Goal: Transaction & Acquisition: Purchase product/service

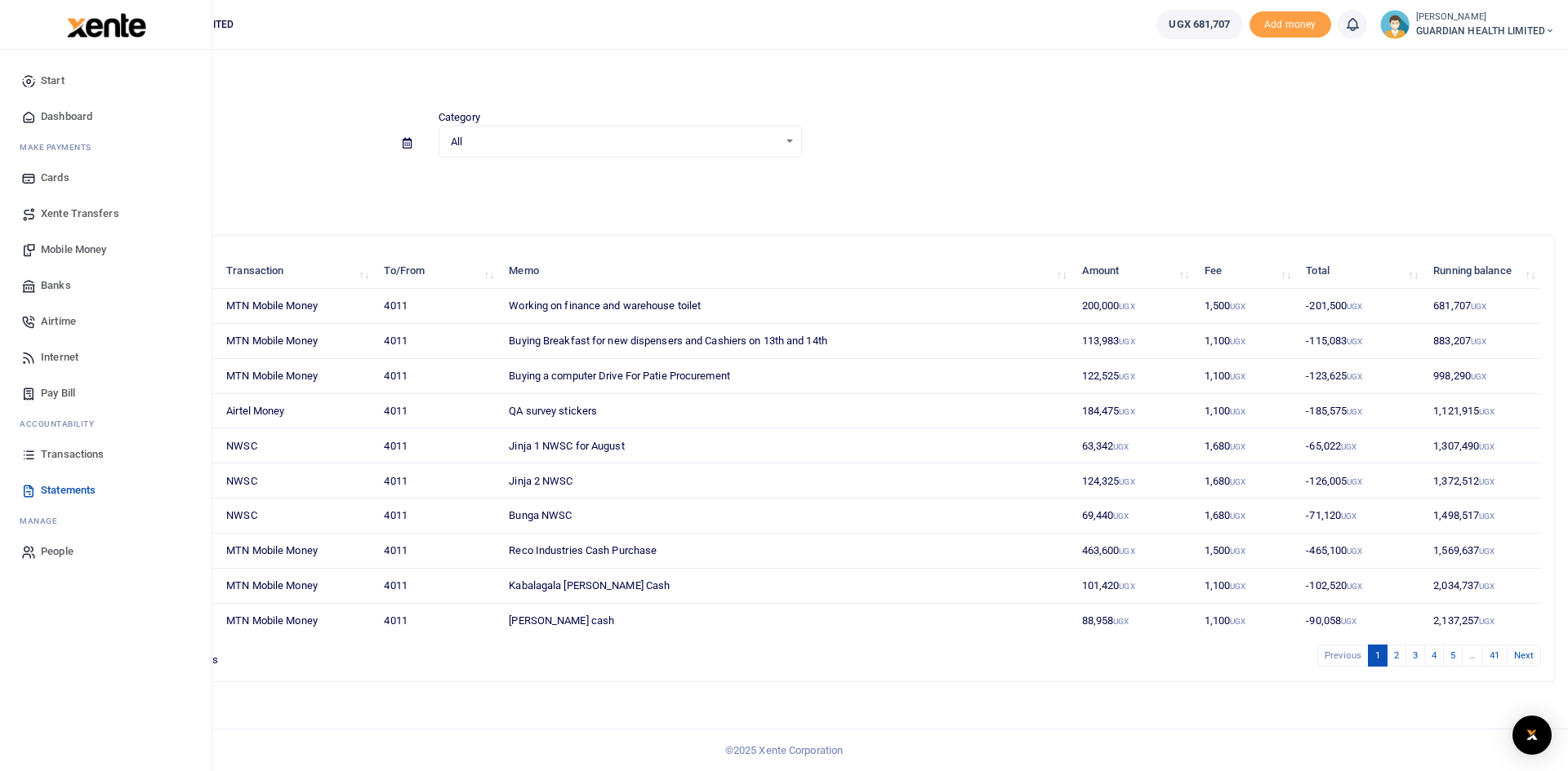
click at [61, 455] on span "Transactions" at bounding box center [72, 455] width 63 height 16
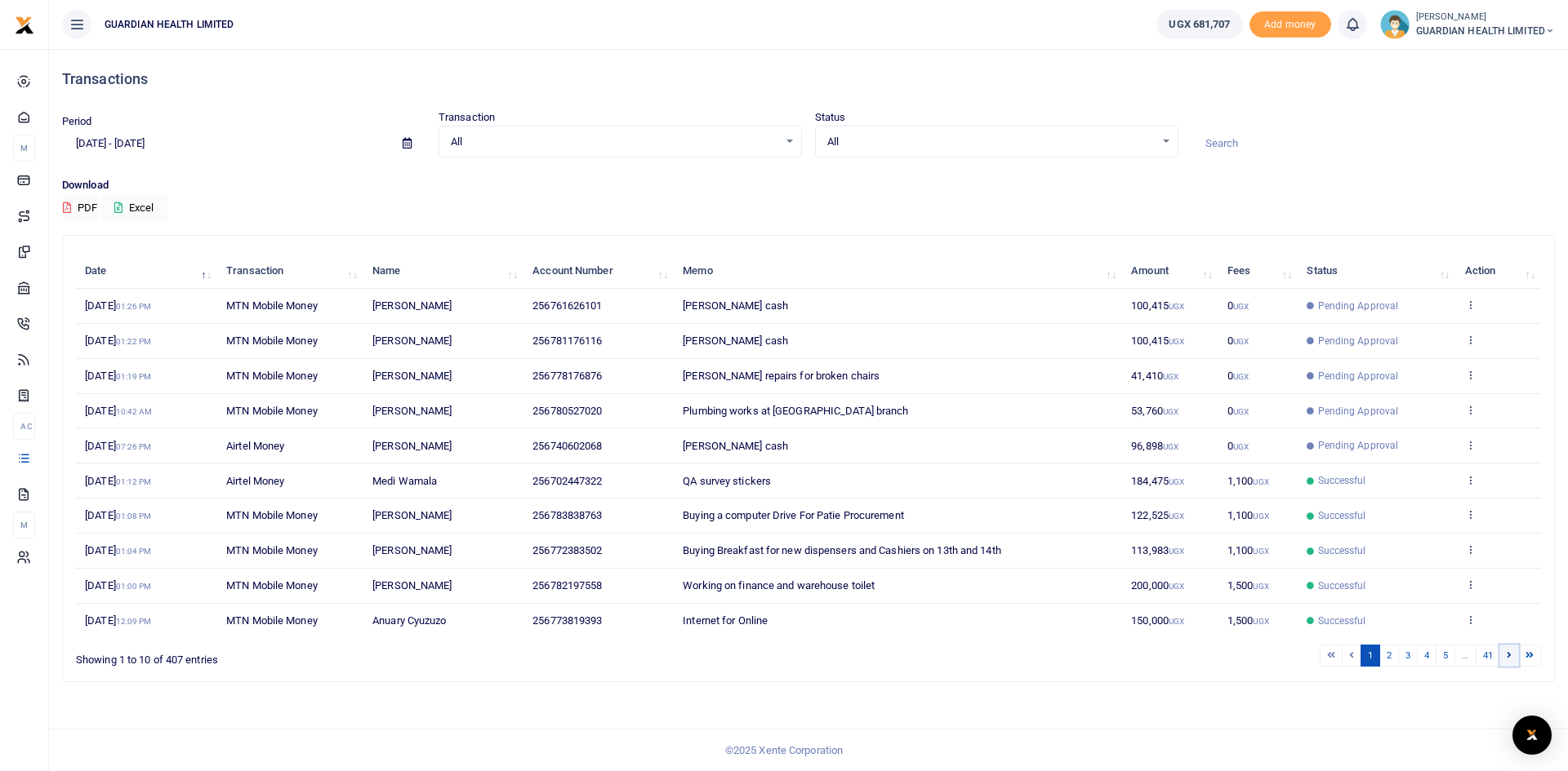
click at [1505, 655] on link at bounding box center [1509, 655] width 20 height 22
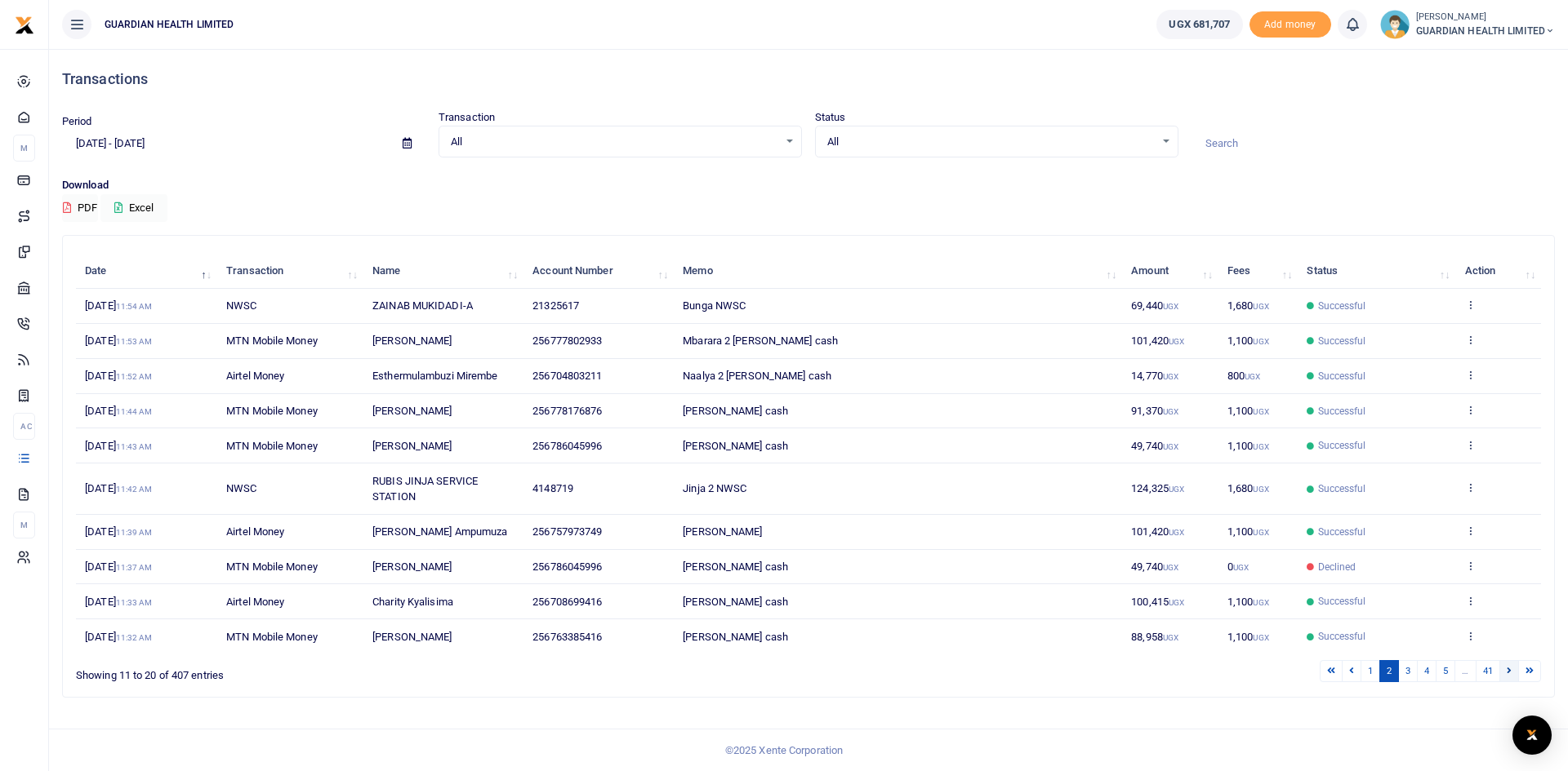
click at [1510, 671] on icon at bounding box center [1509, 670] width 5 height 9
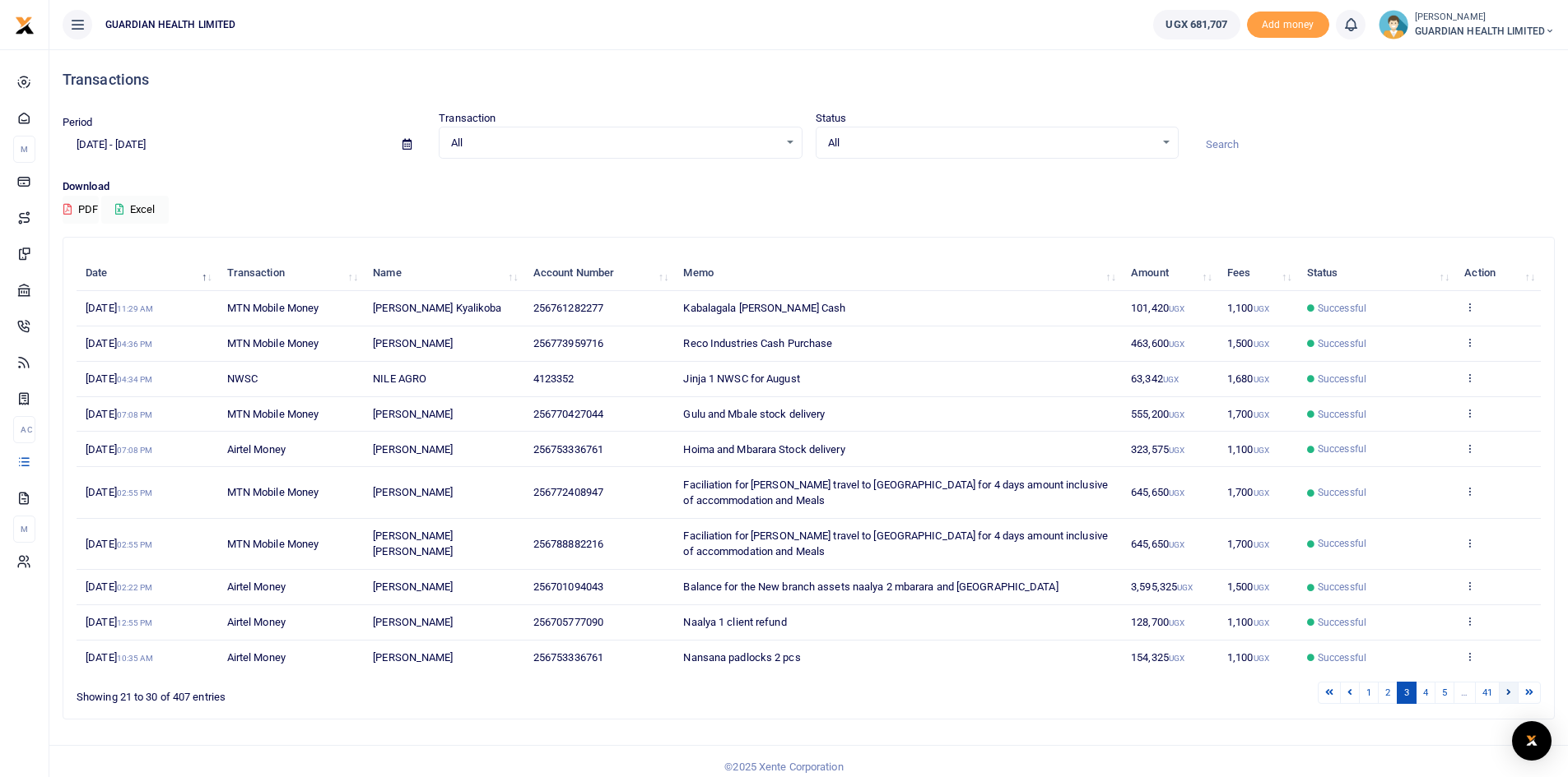
click at [1509, 692] on icon at bounding box center [1509, 692] width 5 height 9
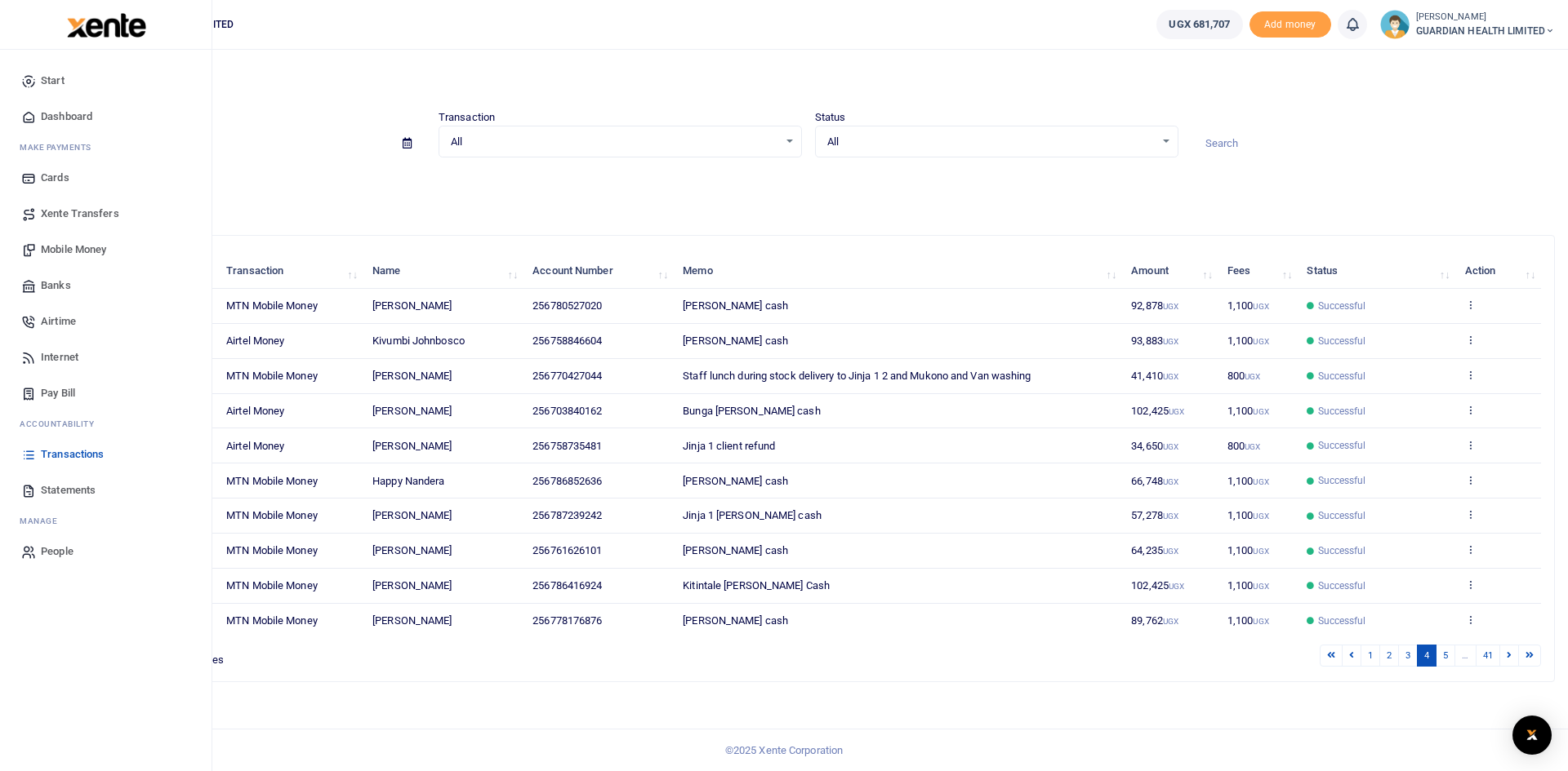
click at [92, 246] on span "Mobile Money" at bounding box center [74, 250] width 66 height 16
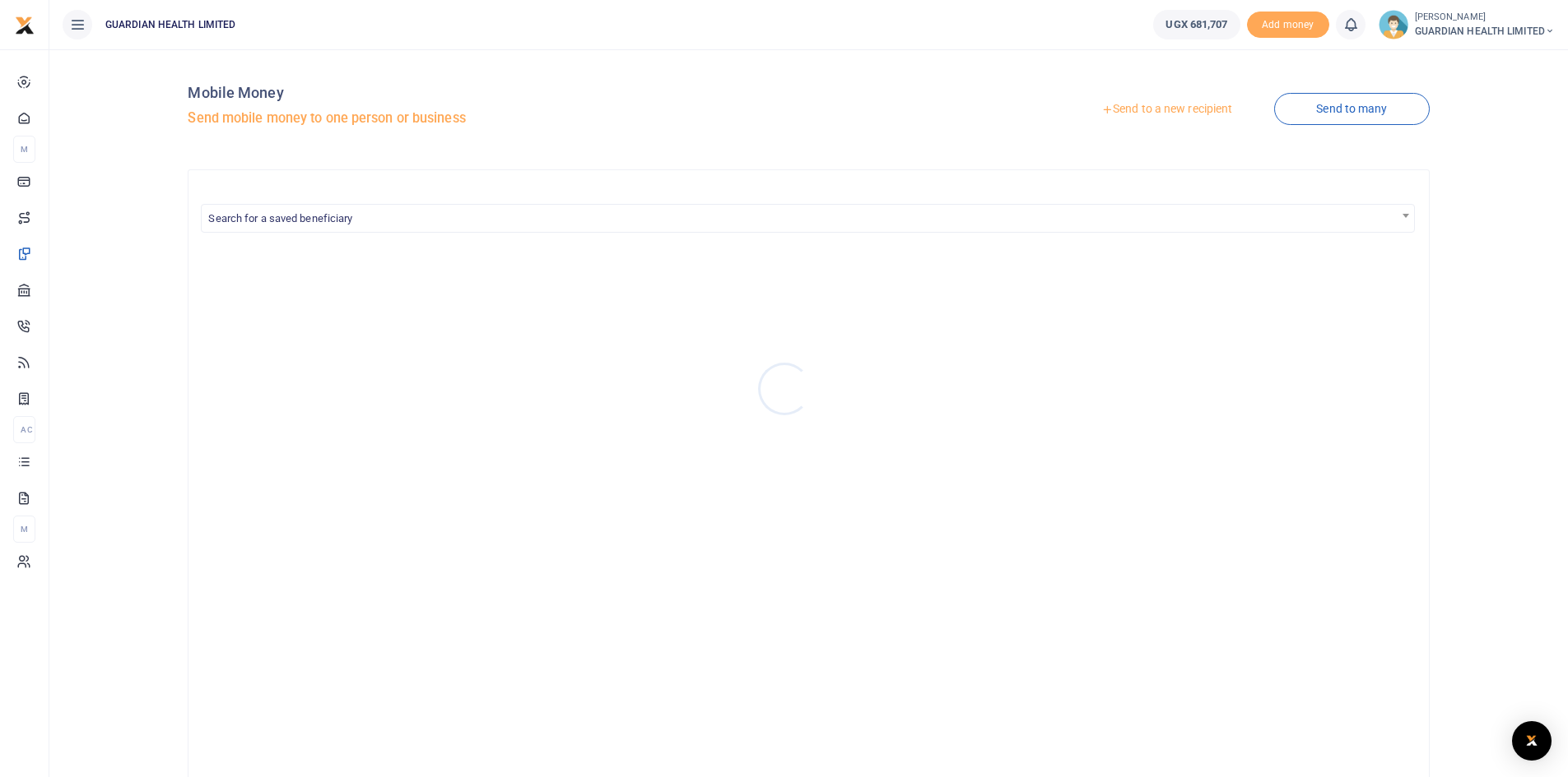
click at [1164, 107] on div at bounding box center [784, 388] width 1568 height 777
click at [1167, 101] on link "Send to a new recipient" at bounding box center [1166, 110] width 215 height 30
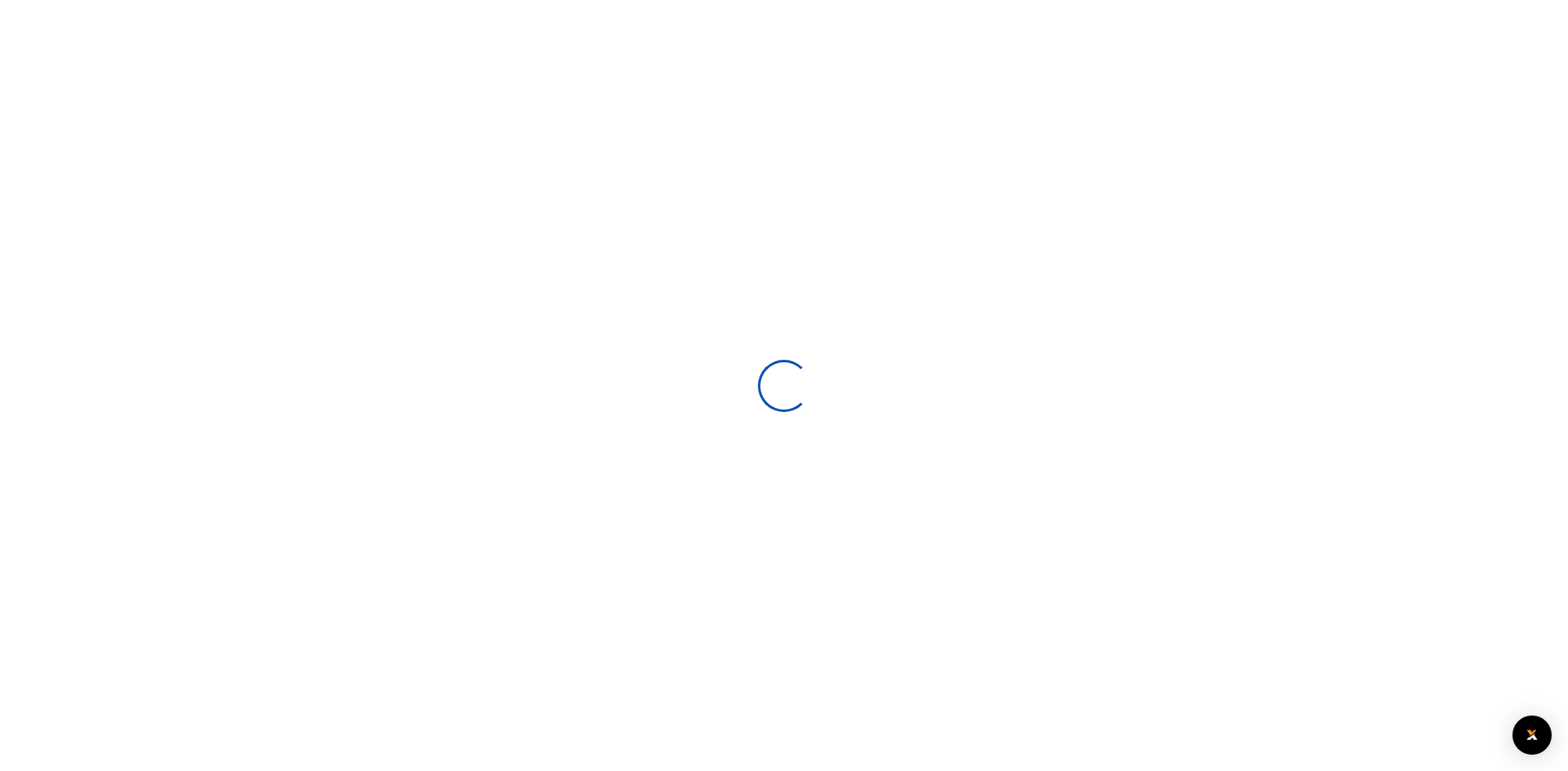
select select
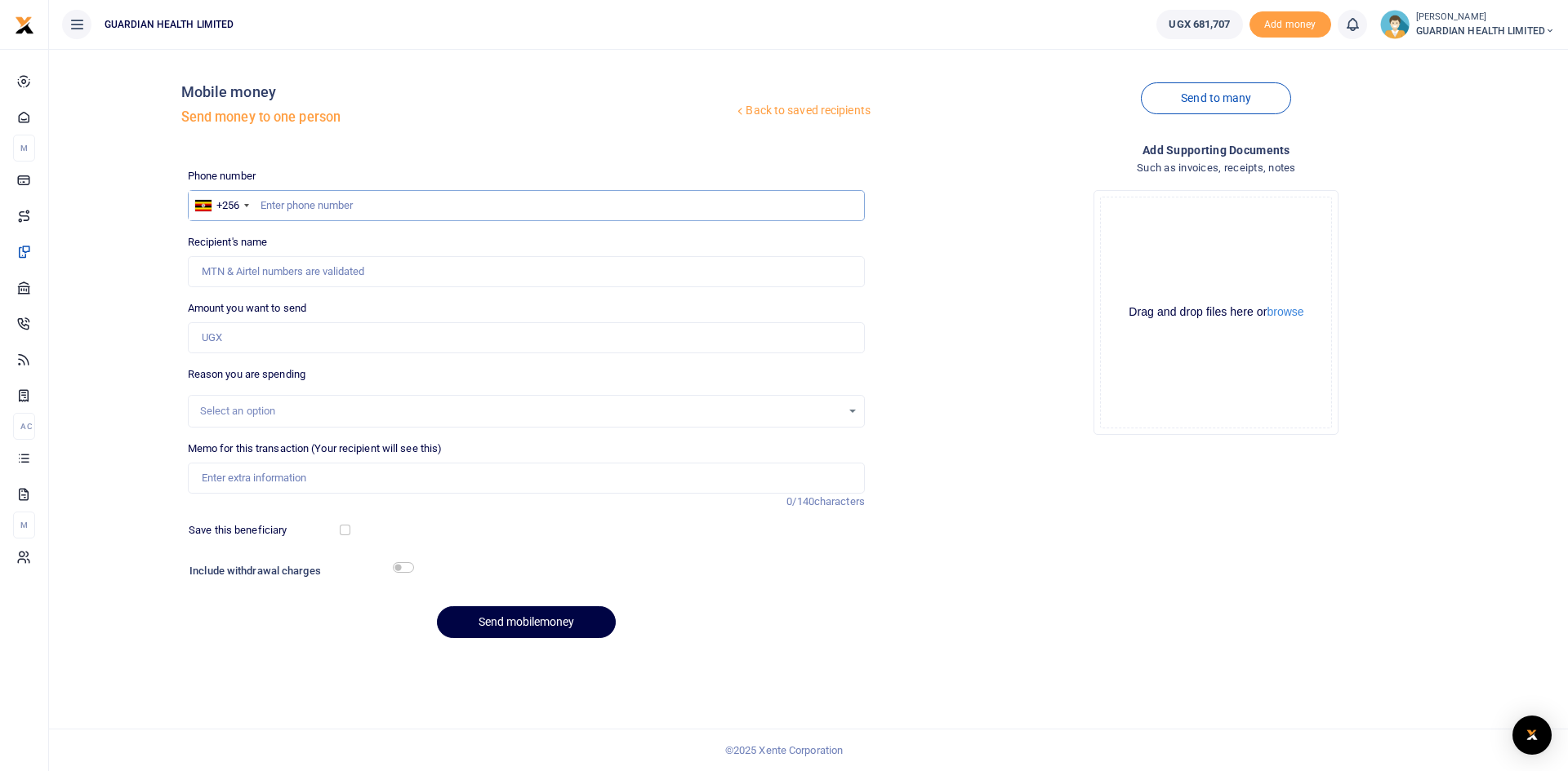
paste input "0780279921"
click at [262, 202] on input "0780279921" at bounding box center [526, 206] width 677 height 31
click at [269, 203] on input "0780279921" at bounding box center [526, 206] width 677 height 31
type input "780279921"
click at [265, 342] on input "Amount you want to send" at bounding box center [526, 338] width 677 height 31
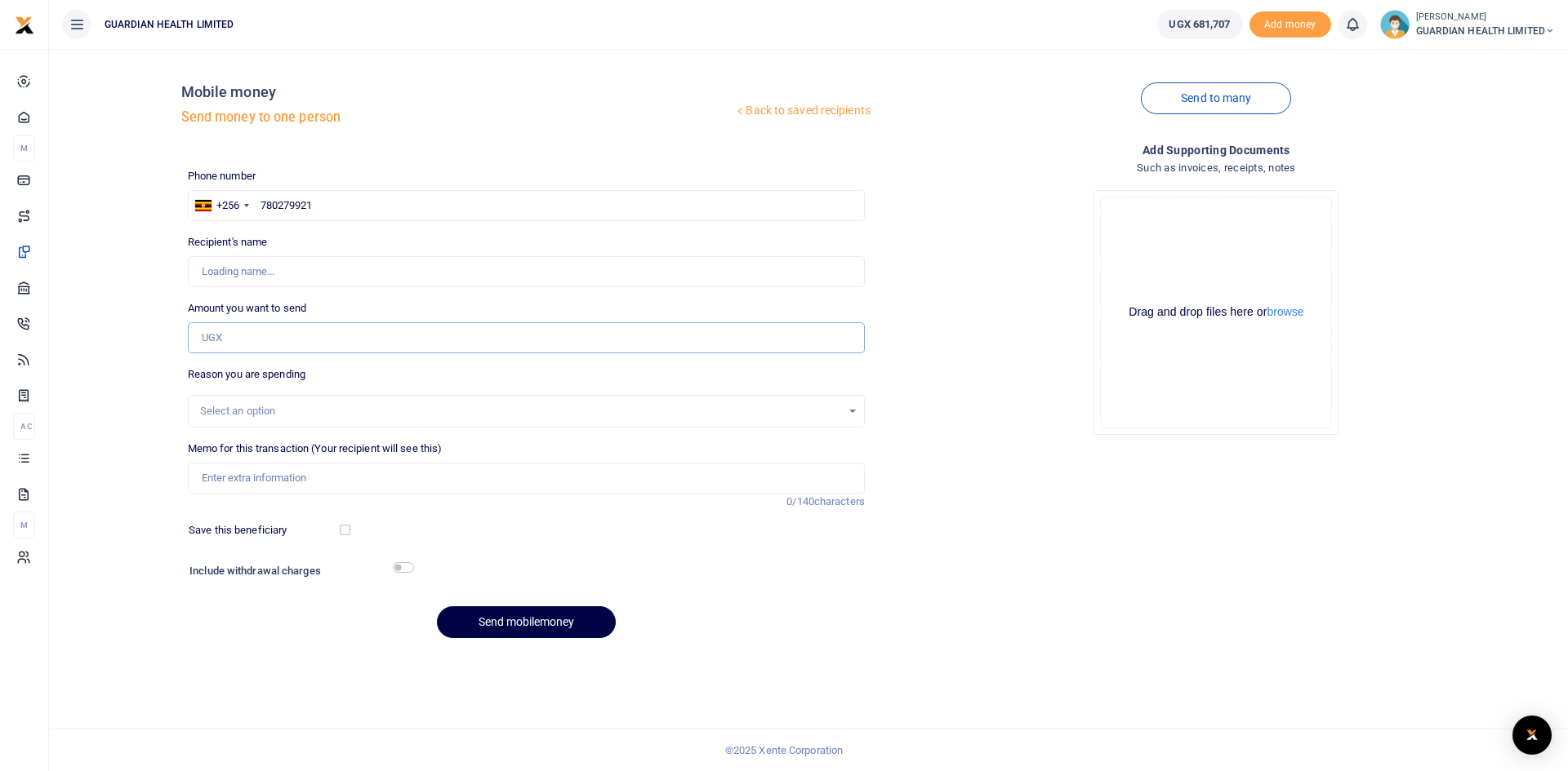
type input "Lilian Mbabazi"
type input "84,000"
click at [360, 408] on div "Select an option" at bounding box center [520, 411] width 641 height 16
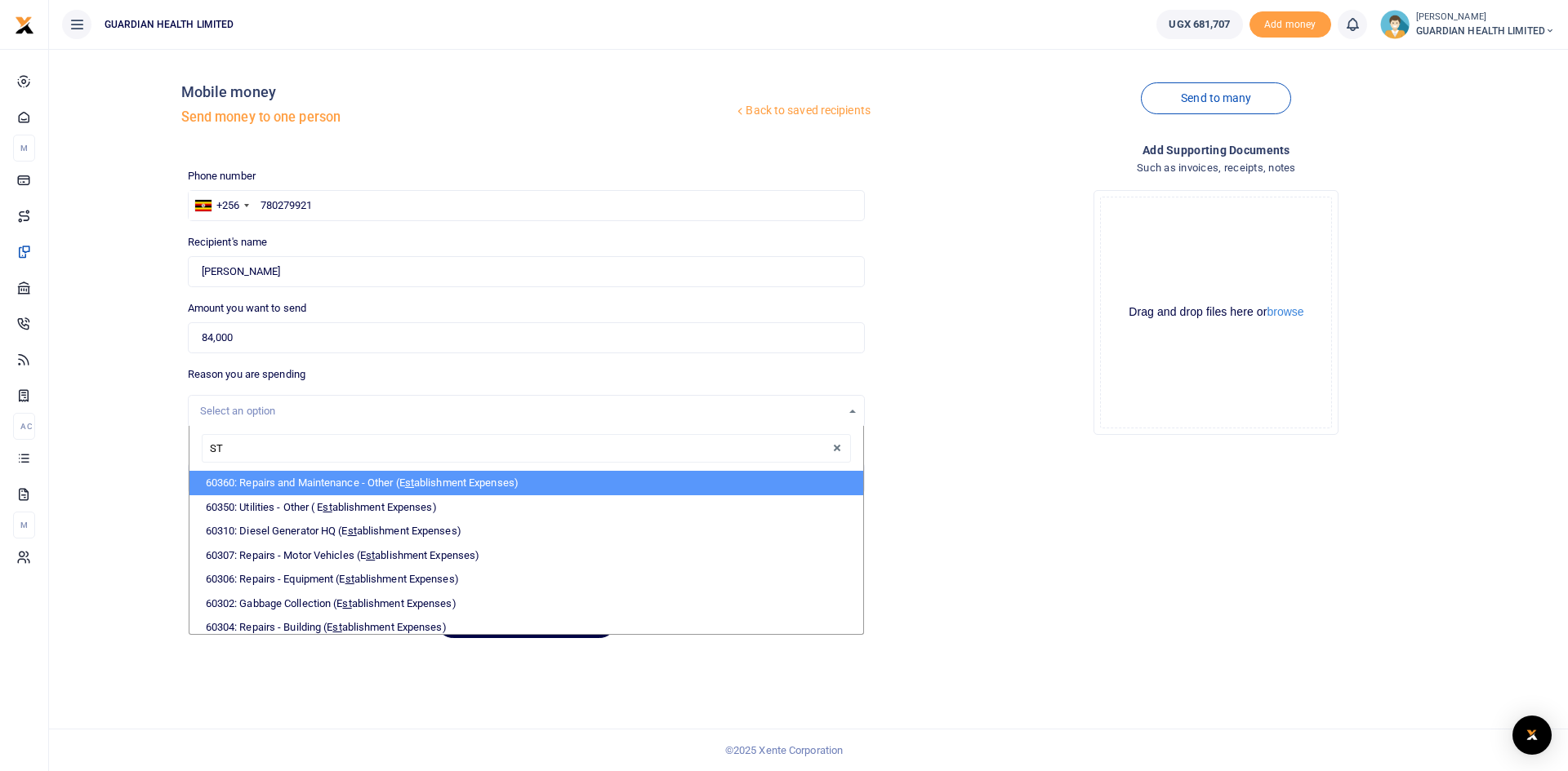
type input "S"
select select "5374"
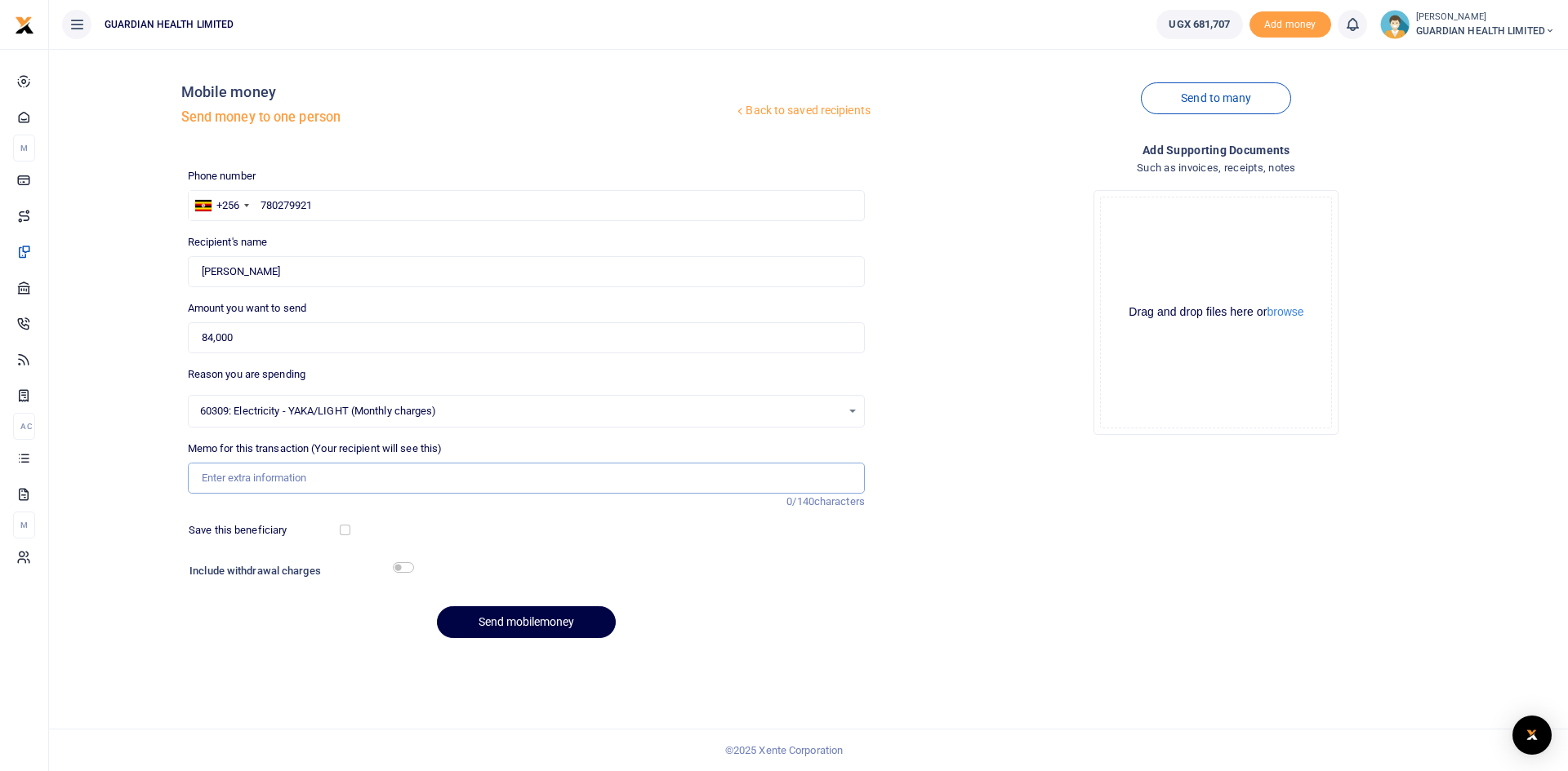
click at [330, 475] on input "Memo for this transaction (Your recipient will see this)" at bounding box center [526, 478] width 677 height 31
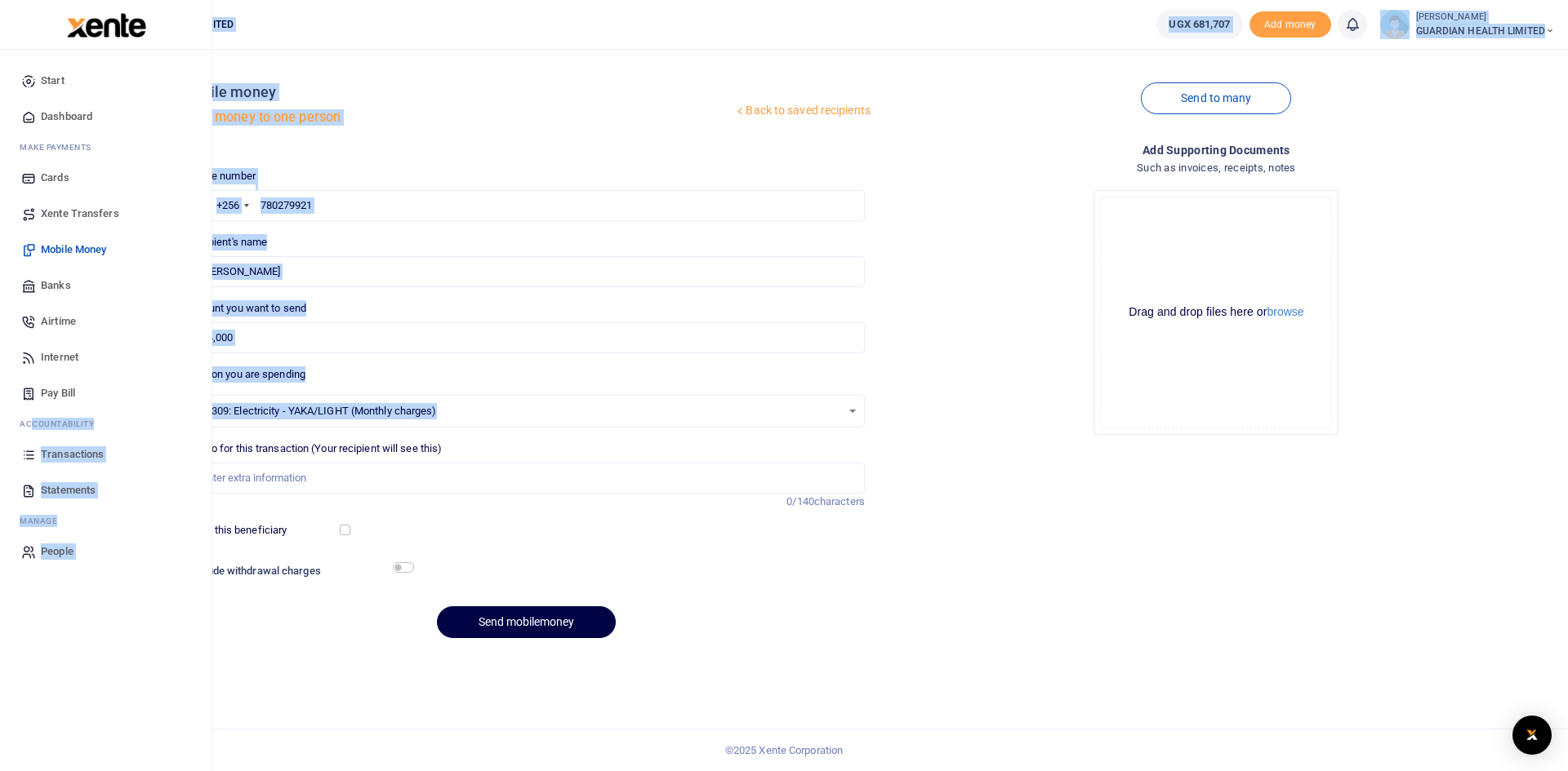
drag, startPoint x: 453, startPoint y: 407, endPoint x: 40, endPoint y: 441, distance: 414.4
click at [40, 441] on body "Start Dashboard M ake Payments Cards Xente Transfers Mobile Money Banks Airtime…" at bounding box center [784, 385] width 1568 height 771
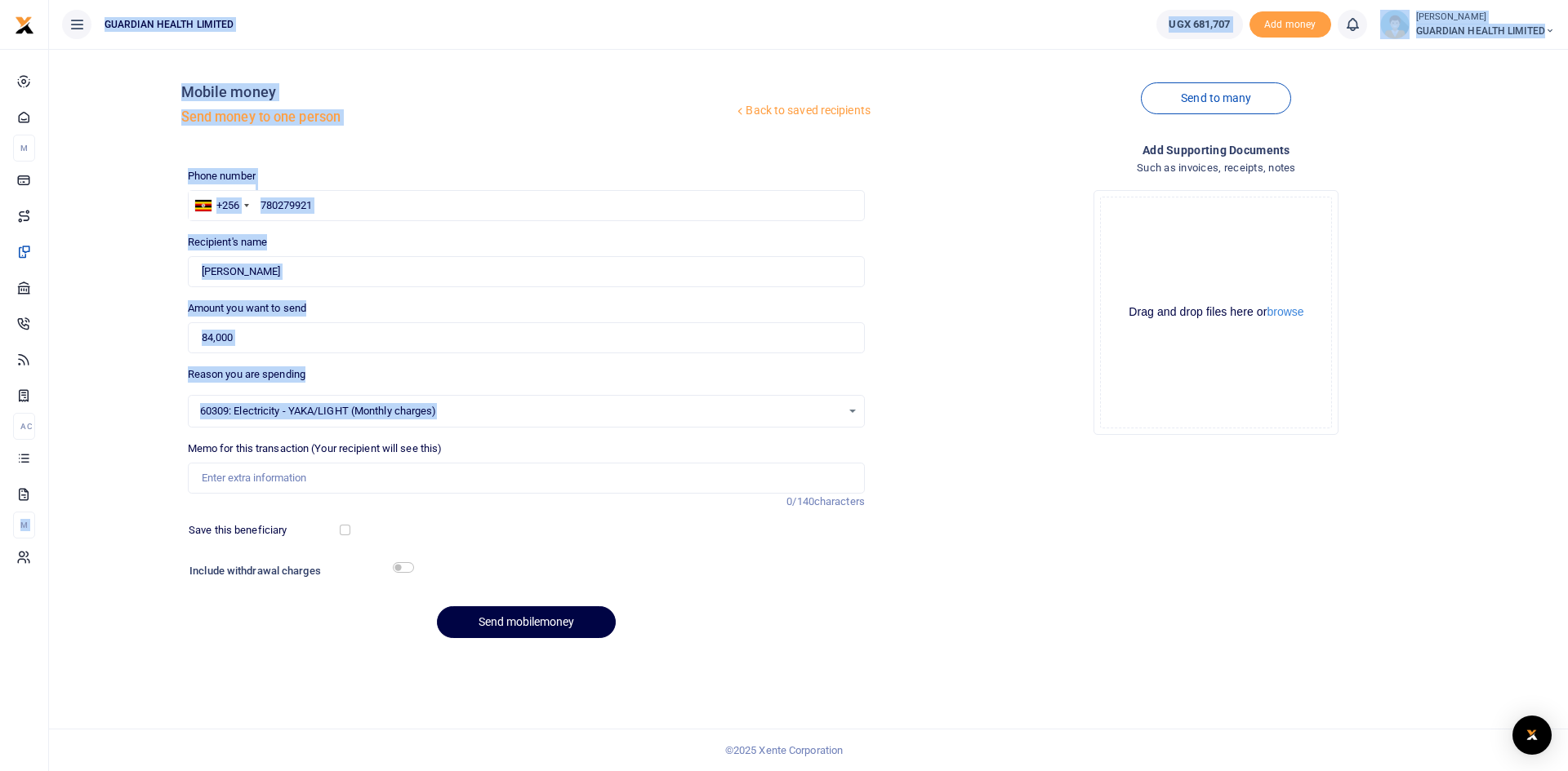
click at [457, 401] on div "60309: Electricity - YAKA/LIGHT (Monthly charges) Select an option 60309: Elect…" at bounding box center [526, 411] width 677 height 33
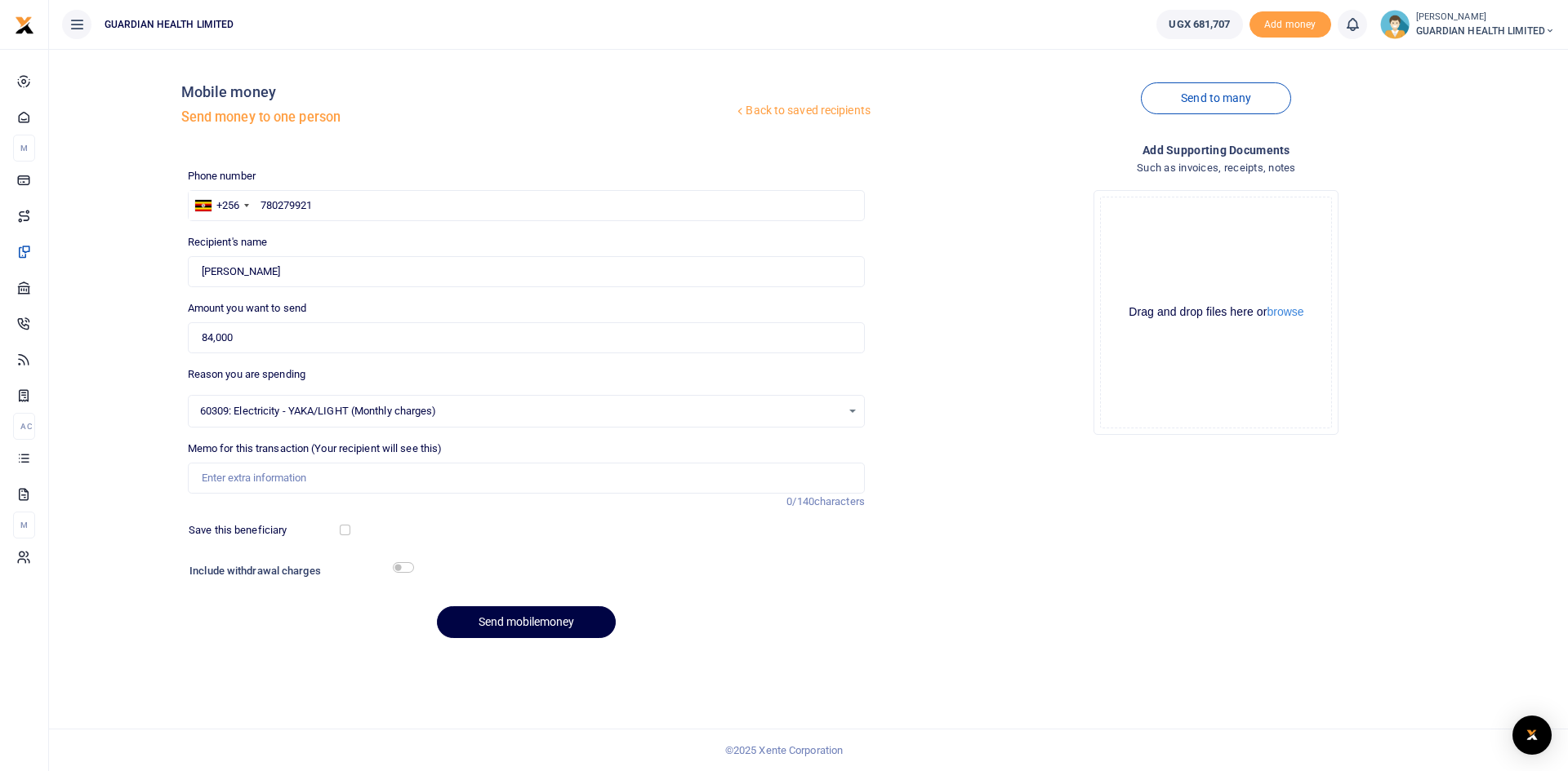
click at [457, 412] on span "60309: Electricity - YAKA/LIGHT (Monthly charges)" at bounding box center [520, 411] width 641 height 16
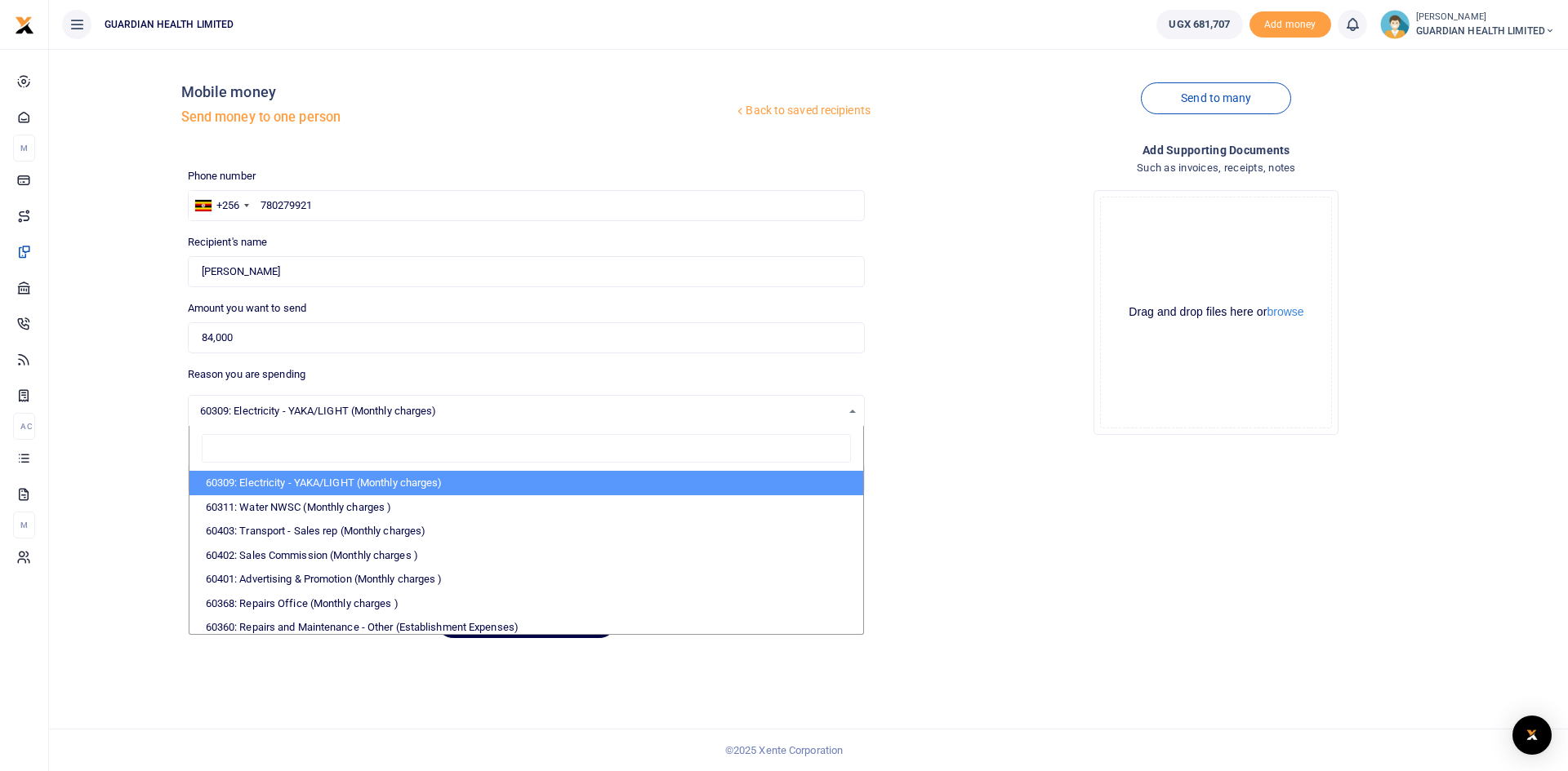
click at [455, 411] on span "60309: Electricity - YAKA/LIGHT (Monthly charges)" at bounding box center [520, 411] width 641 height 16
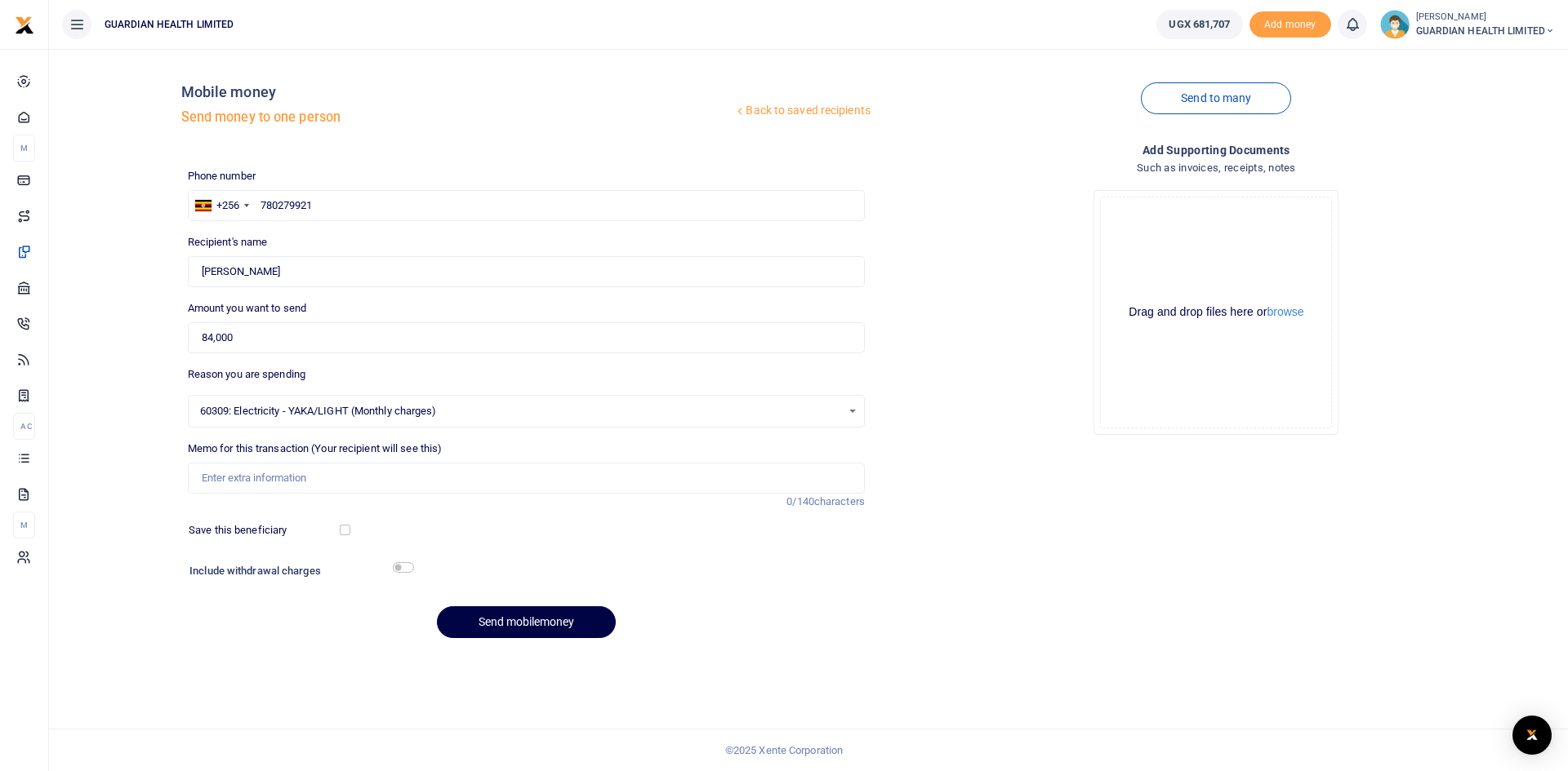
click at [429, 417] on span "60309: Electricity - YAKA/LIGHT (Monthly charges)" at bounding box center [520, 411] width 641 height 16
type input "S"
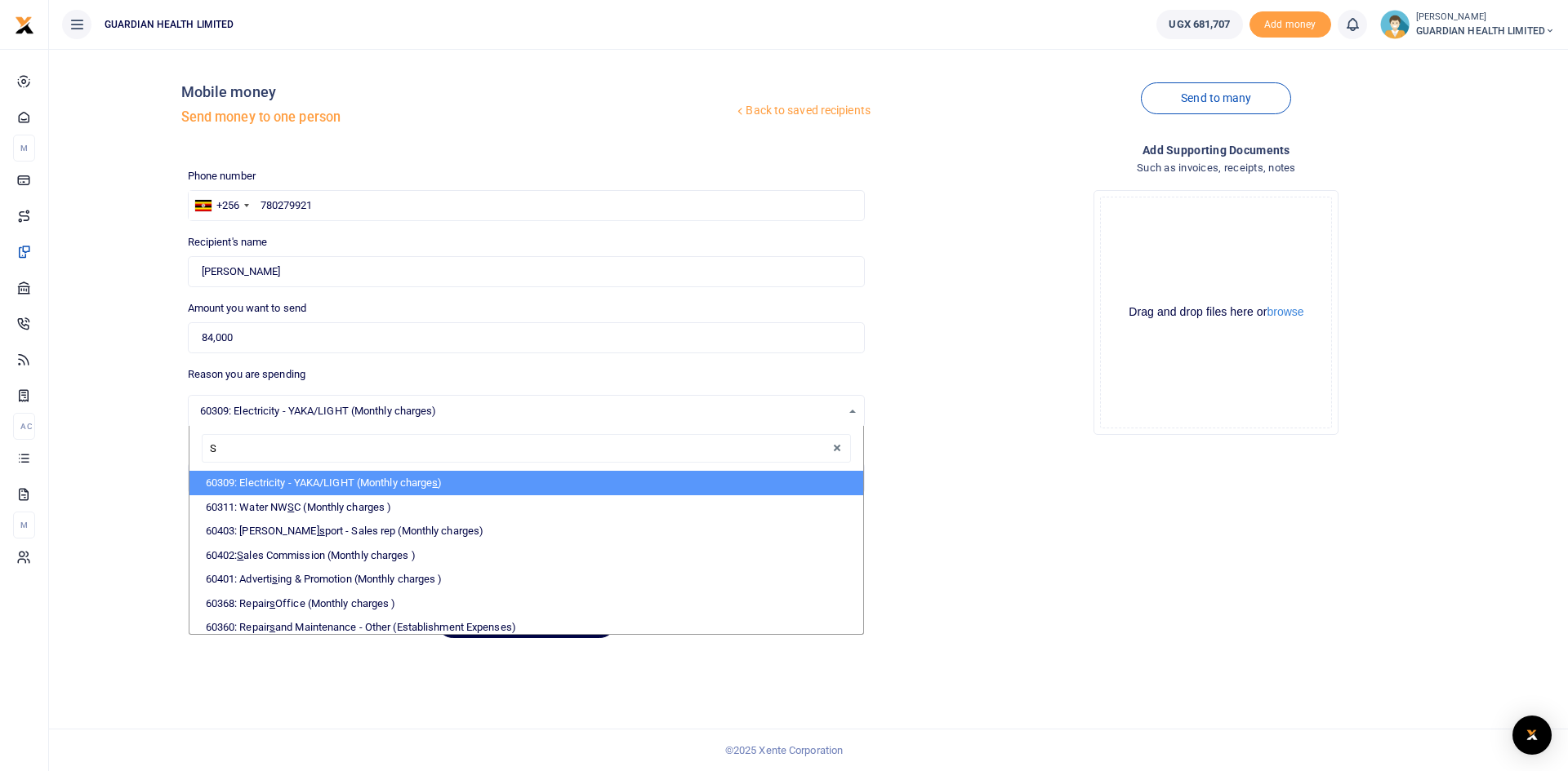
click at [818, 447] on input "S" at bounding box center [526, 449] width 649 height 29
click at [833, 446] on button "button" at bounding box center [837, 448] width 16 height 16
click at [606, 427] on div at bounding box center [526, 449] width 674 height 46
click at [487, 411] on span "60309: Electricity - YAKA/LIGHT (Monthly charges)" at bounding box center [520, 411] width 641 height 16
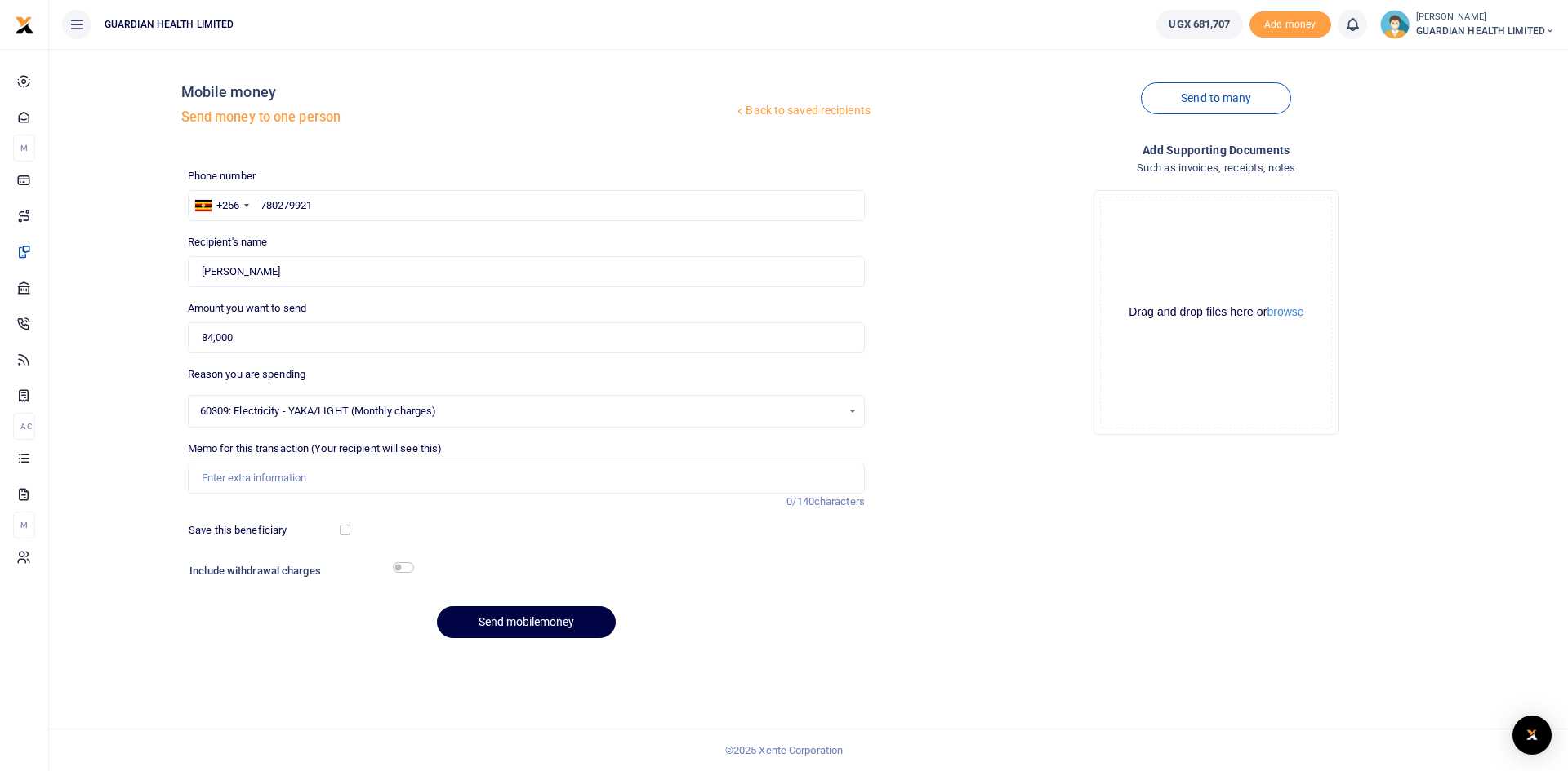
click at [465, 406] on span "60309: Electricity - YAKA/LIGHT (Monthly charges)" at bounding box center [520, 411] width 641 height 16
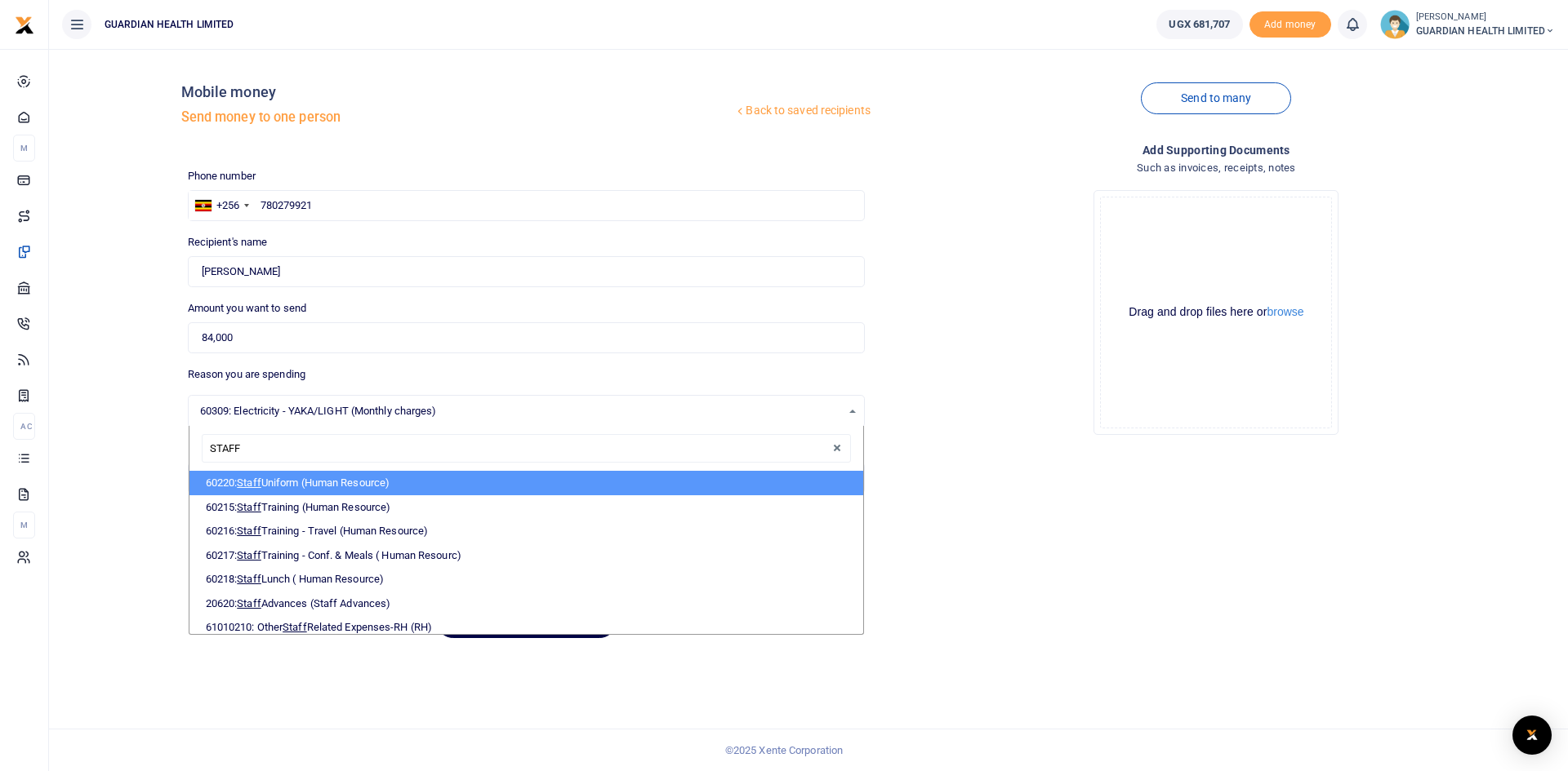
drag, startPoint x: 275, startPoint y: 449, endPoint x: 204, endPoint y: 451, distance: 71.0
click at [204, 451] on input "STAFF" at bounding box center [526, 449] width 649 height 29
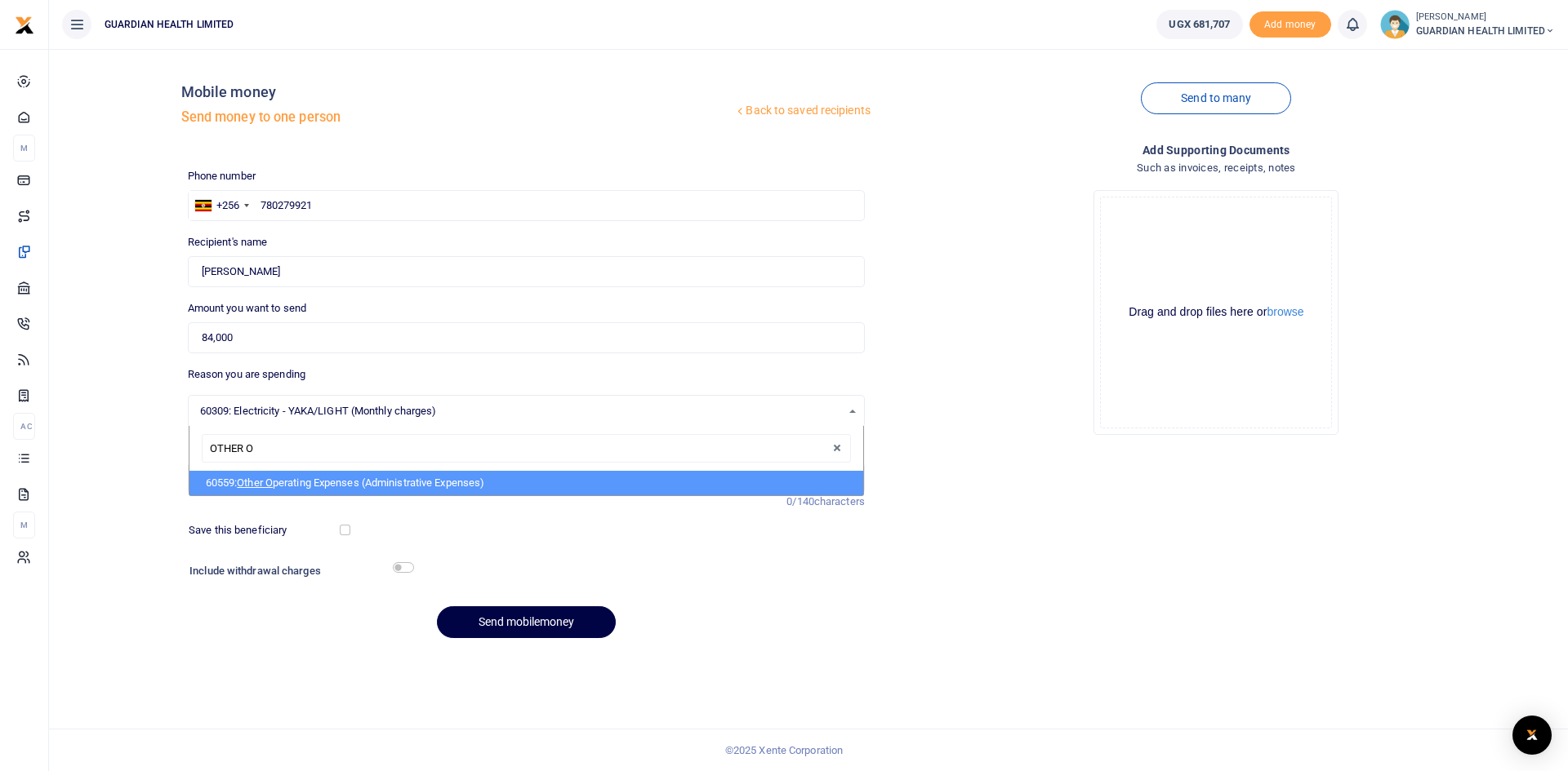
type input "OTHER OP"
click at [310, 481] on li "60559: Other Op erating Expenses (Administrative Expenses)" at bounding box center [526, 483] width 674 height 25
select select "5427"
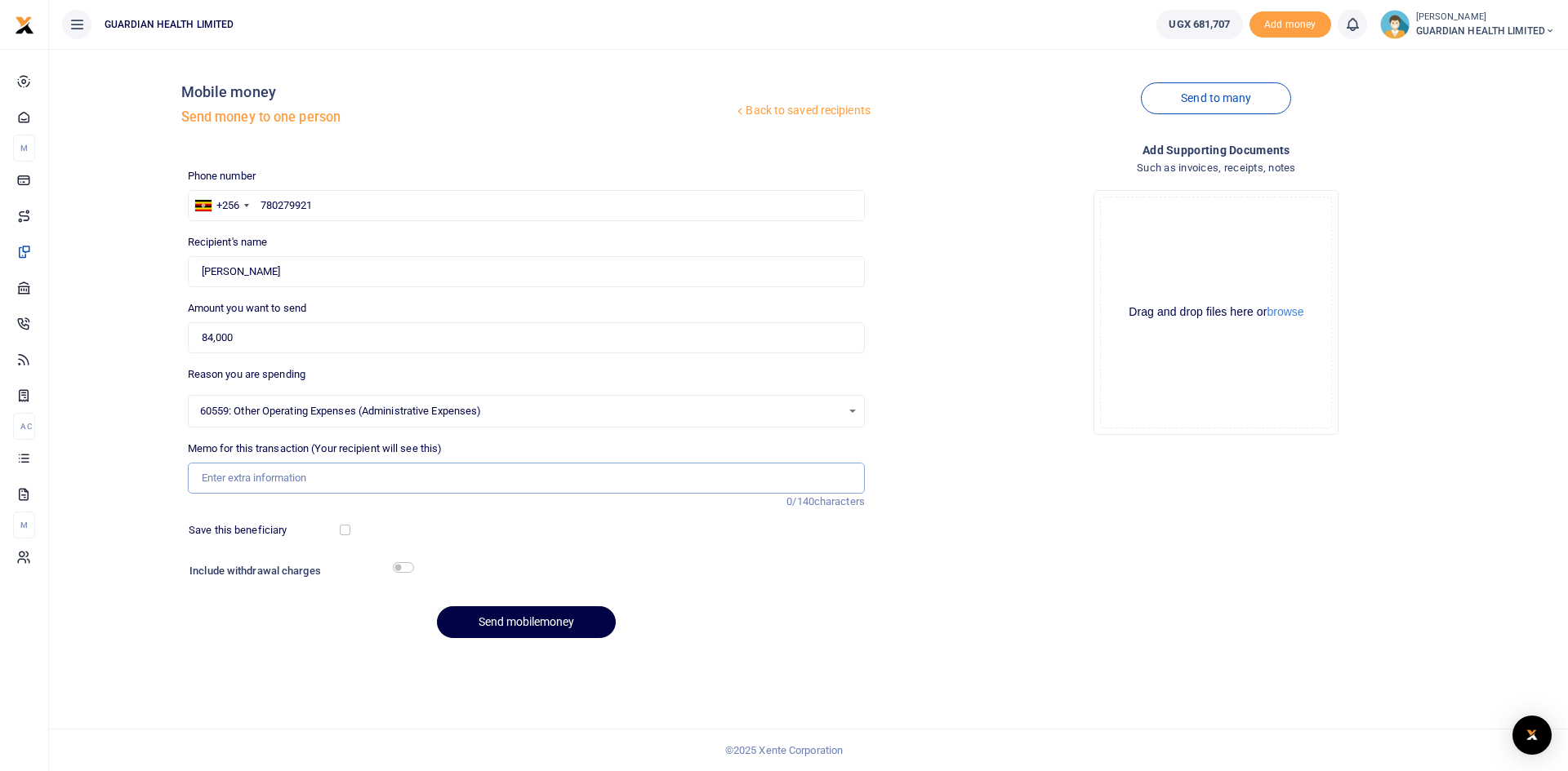
click at [320, 472] on input "Memo for this transaction (Your recipient will see this)" at bounding box center [526, 478] width 677 height 31
click at [305, 475] on input "Memo for this transaction (Your recipient will see this)" at bounding box center [526, 478] width 677 height 31
type input "Staff drinking water for August for Hoima"
click at [342, 528] on input "checkbox" at bounding box center [344, 530] width 11 height 11
checkbox input "true"
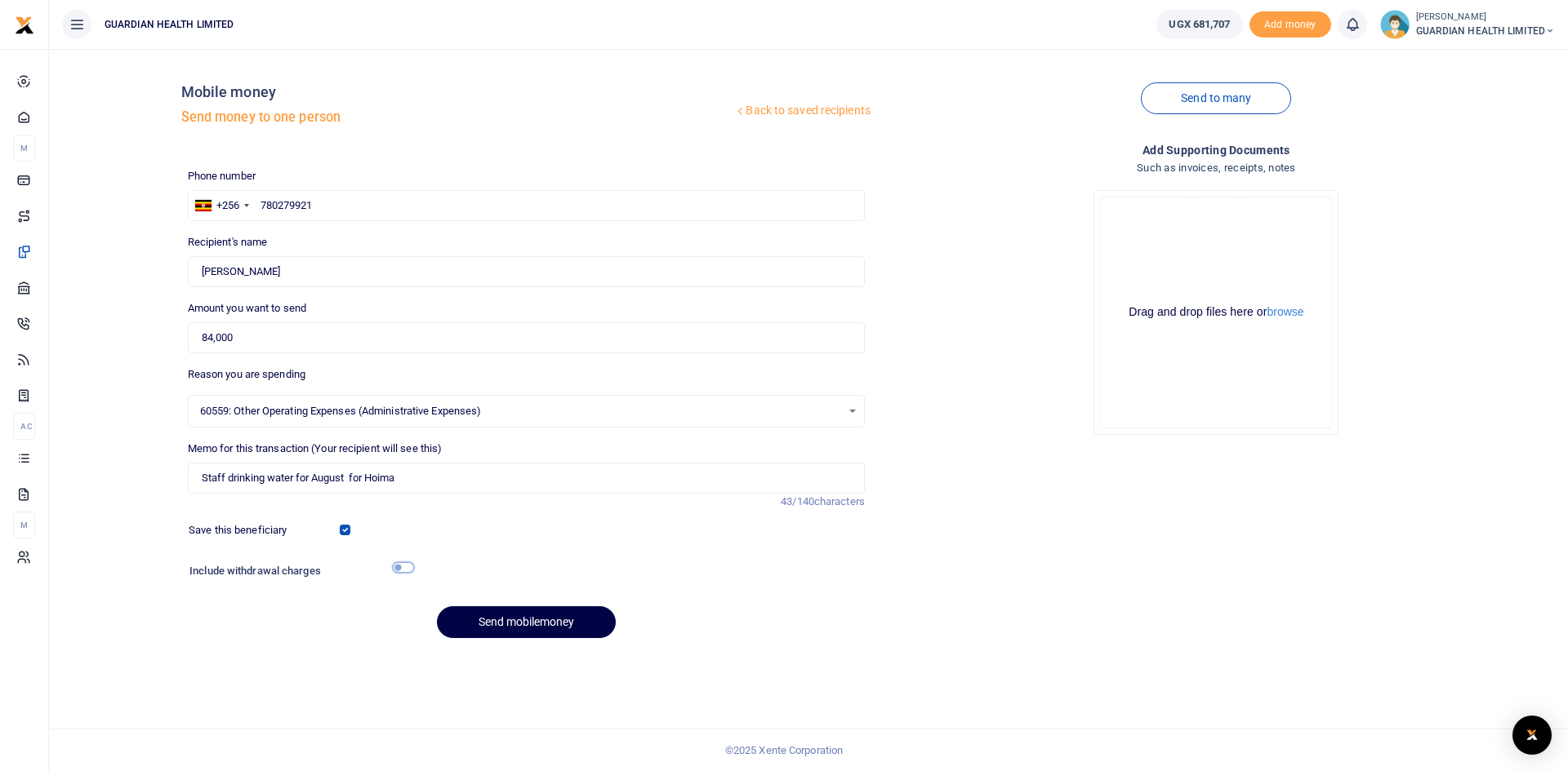
click at [407, 569] on input "checkbox" at bounding box center [403, 567] width 21 height 11
checkbox input "true"
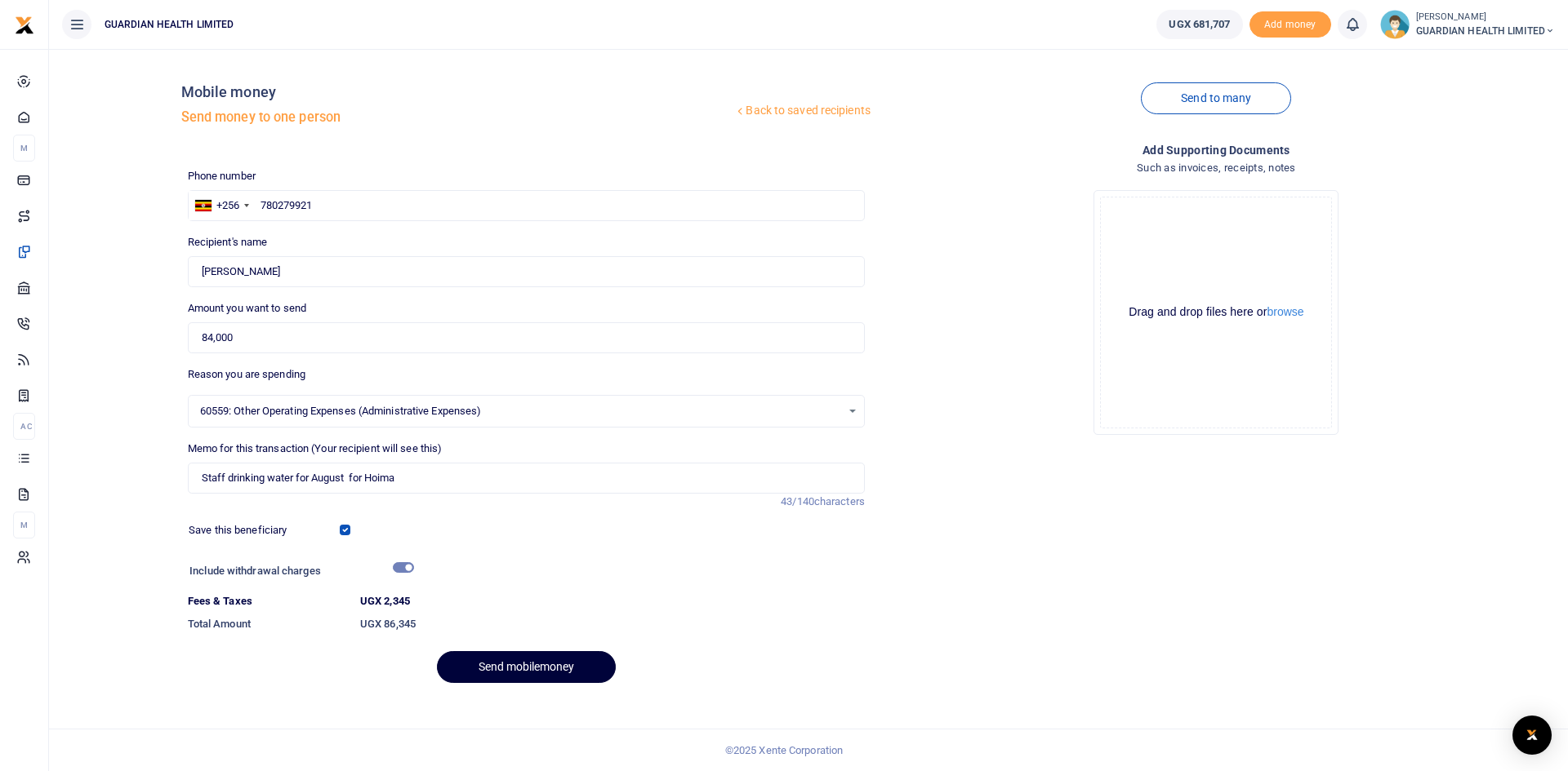
click at [557, 660] on button "Send mobilemoney" at bounding box center [526, 667] width 179 height 32
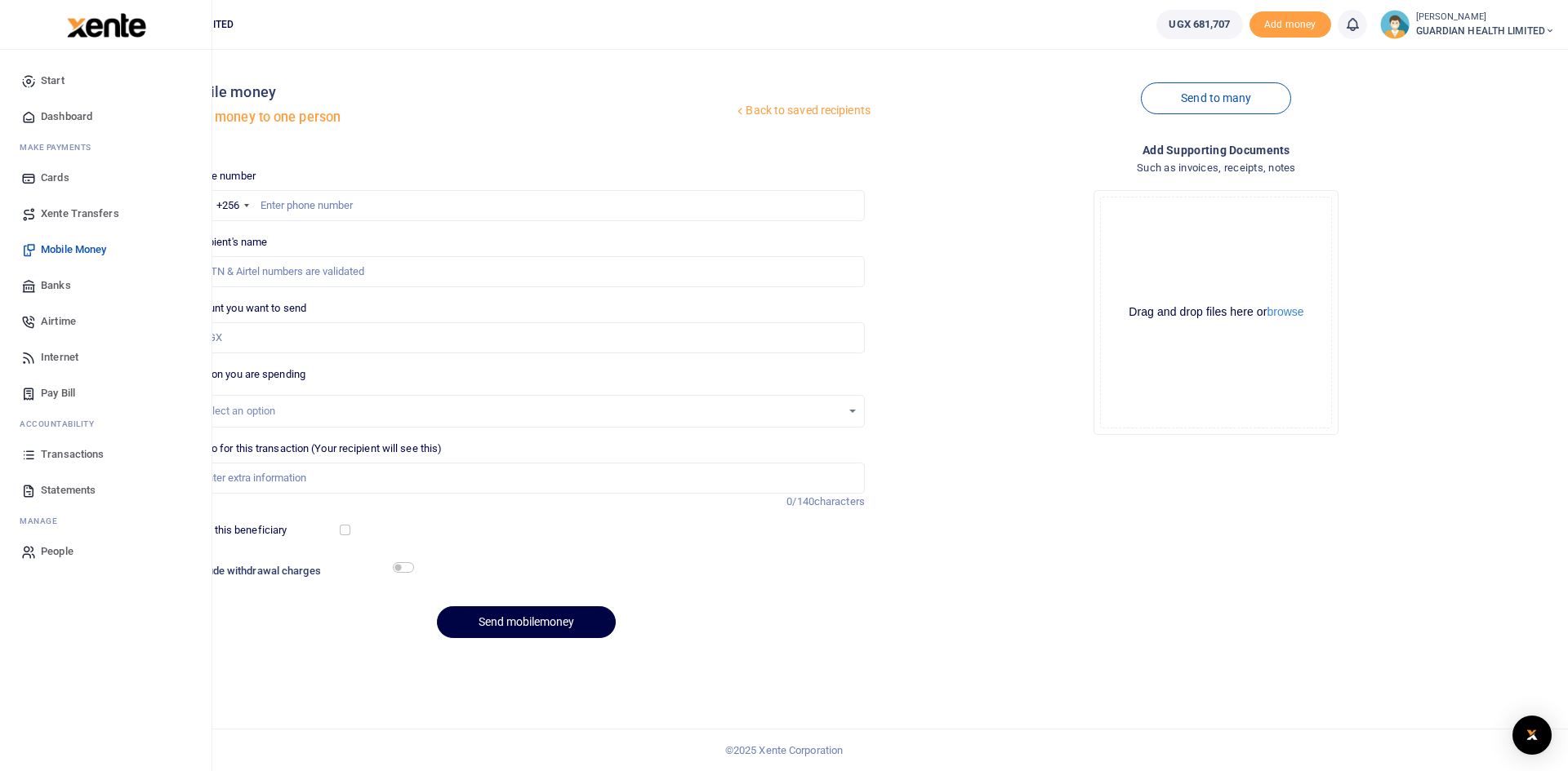
click at [75, 485] on span "Statements" at bounding box center [68, 491] width 55 height 16
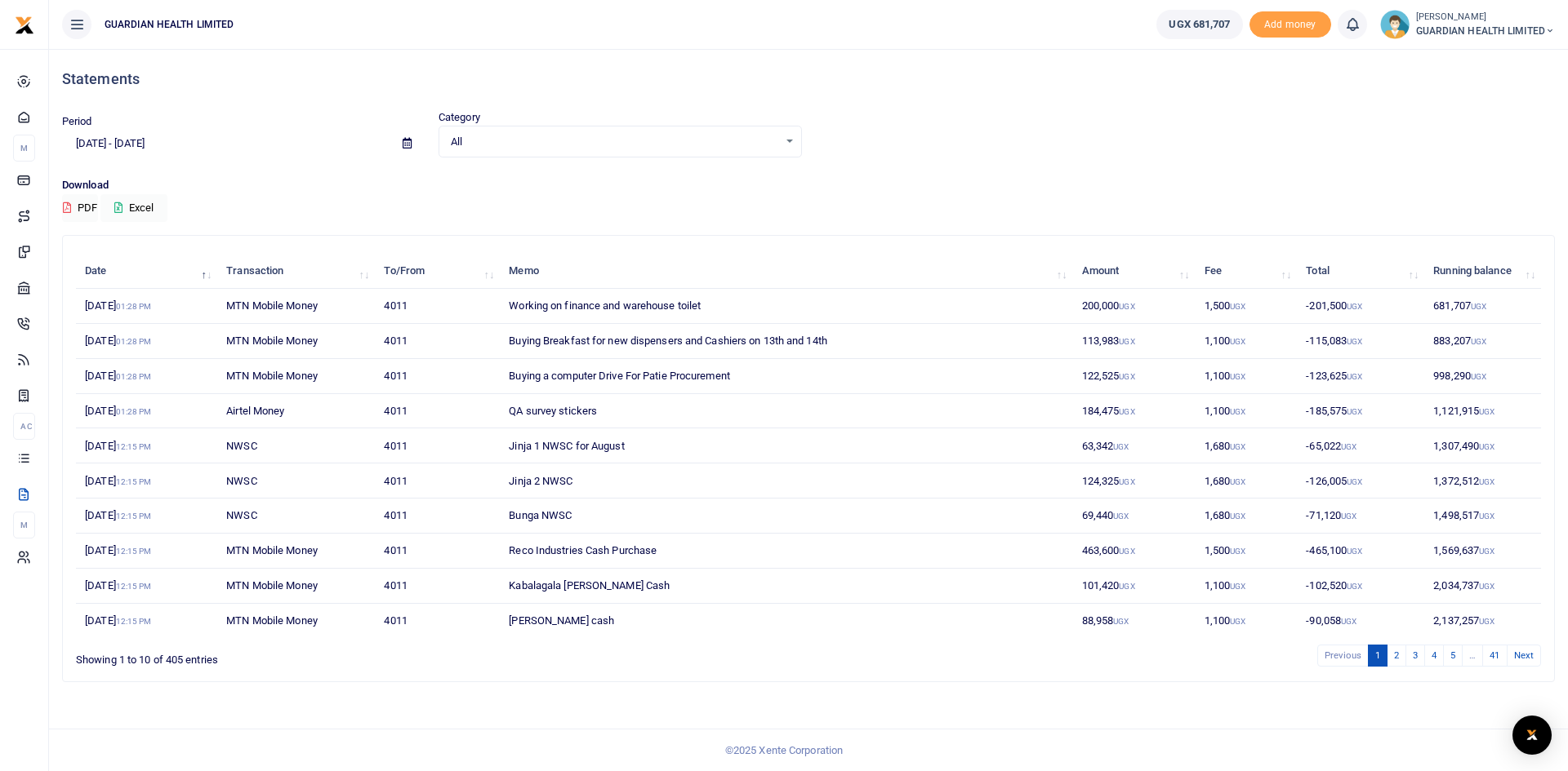
click at [407, 139] on icon at bounding box center [407, 143] width 9 height 11
click at [102, 279] on li "This Month" at bounding box center [120, 278] width 114 height 25
type input "08/01/2025 - 08/31/2025"
click at [134, 203] on button "Excel" at bounding box center [134, 208] width 67 height 28
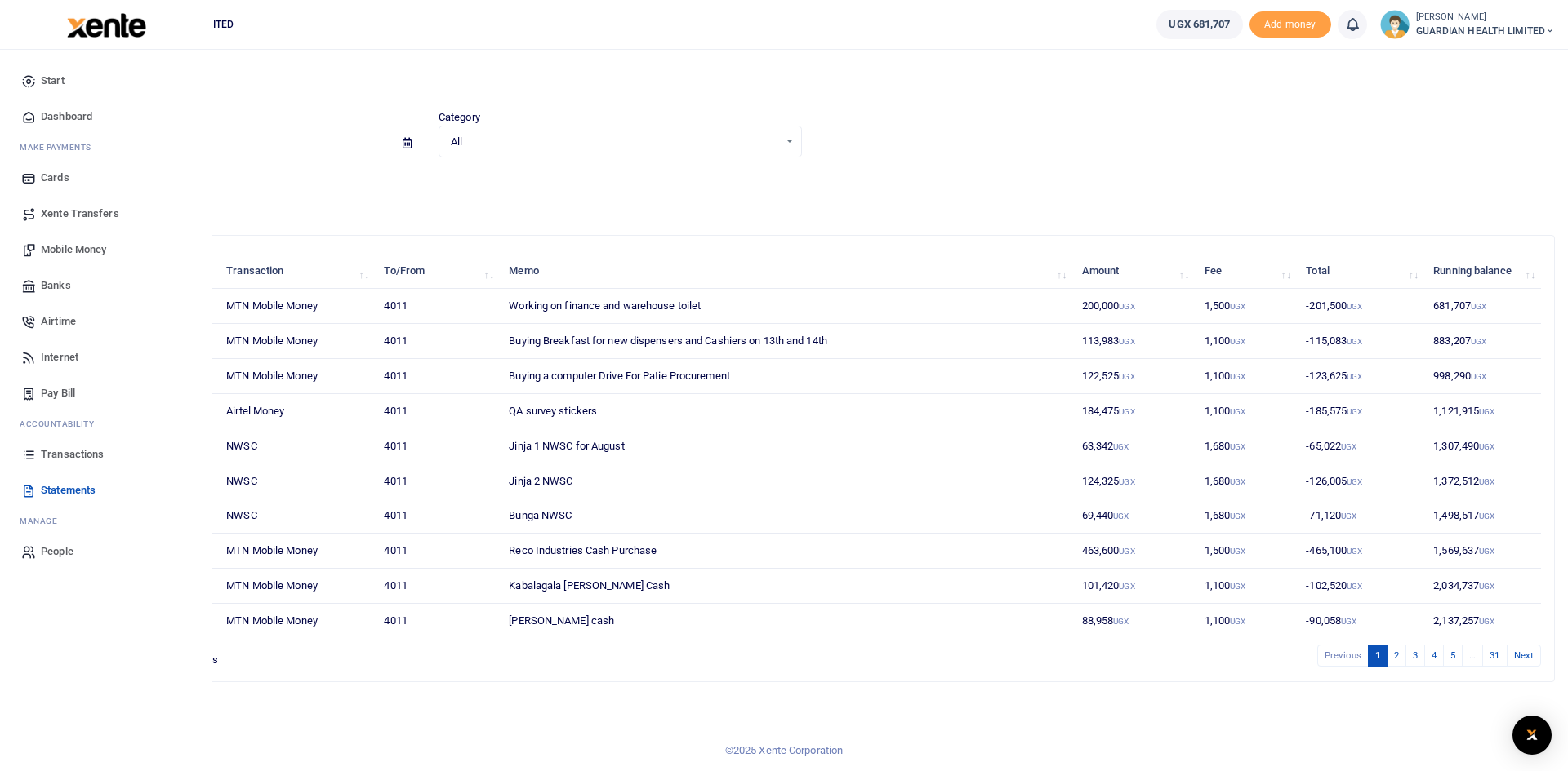
click at [69, 453] on span "Transactions" at bounding box center [72, 455] width 63 height 16
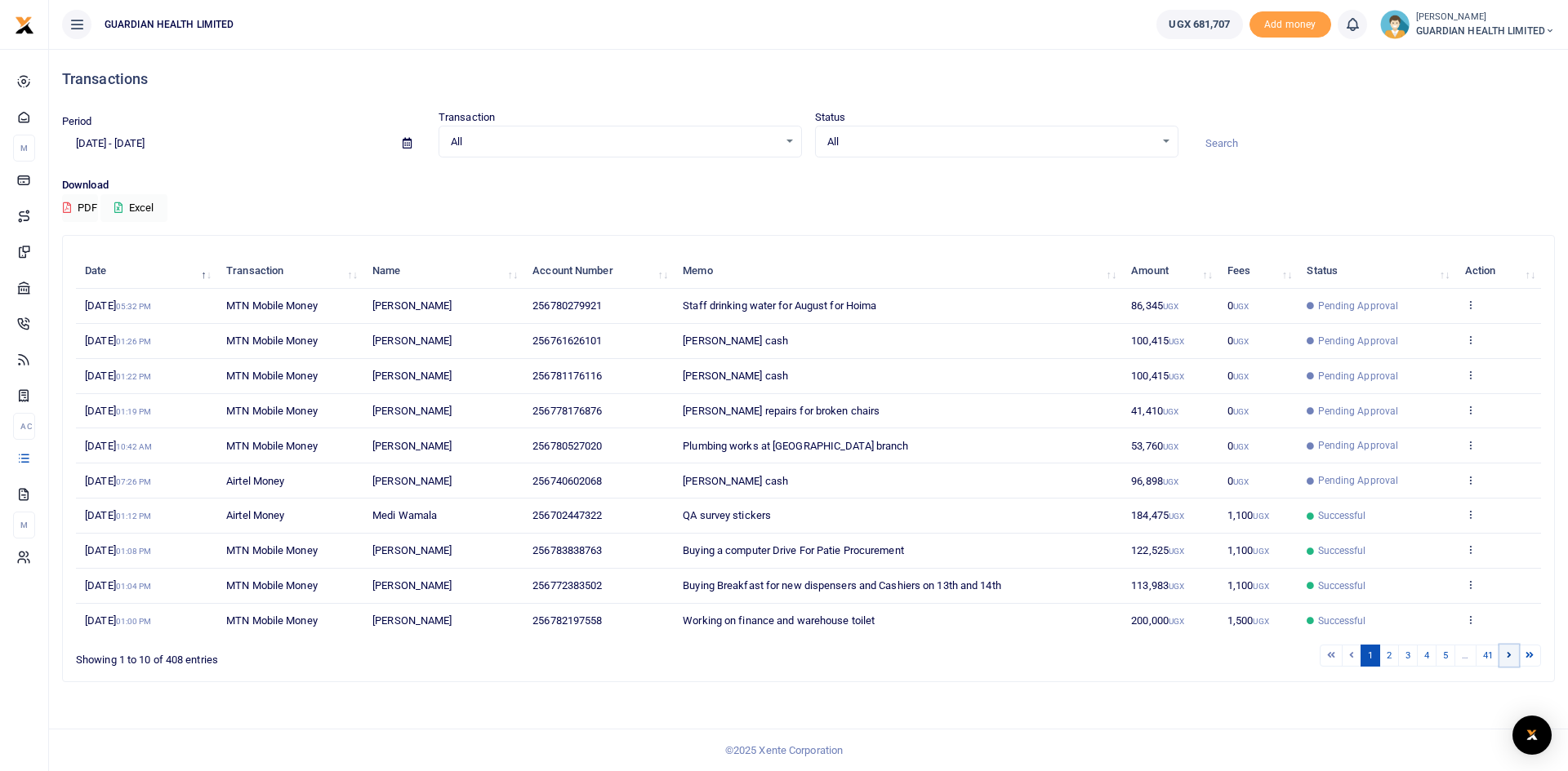
click at [1510, 656] on icon at bounding box center [1509, 655] width 5 height 9
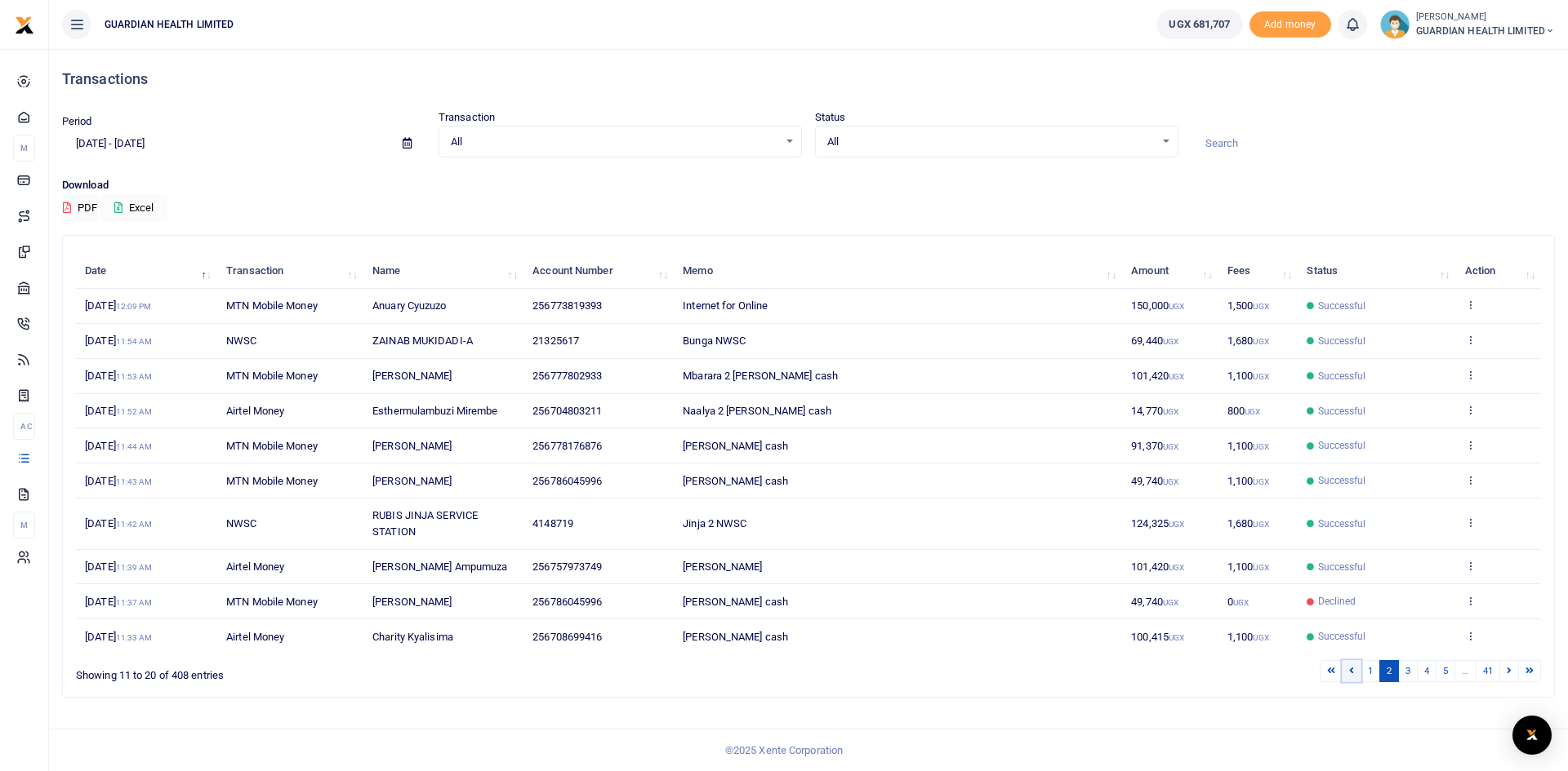
click at [1349, 670] on icon at bounding box center [1352, 670] width 5 height 9
